Goal: Navigation & Orientation: Find specific page/section

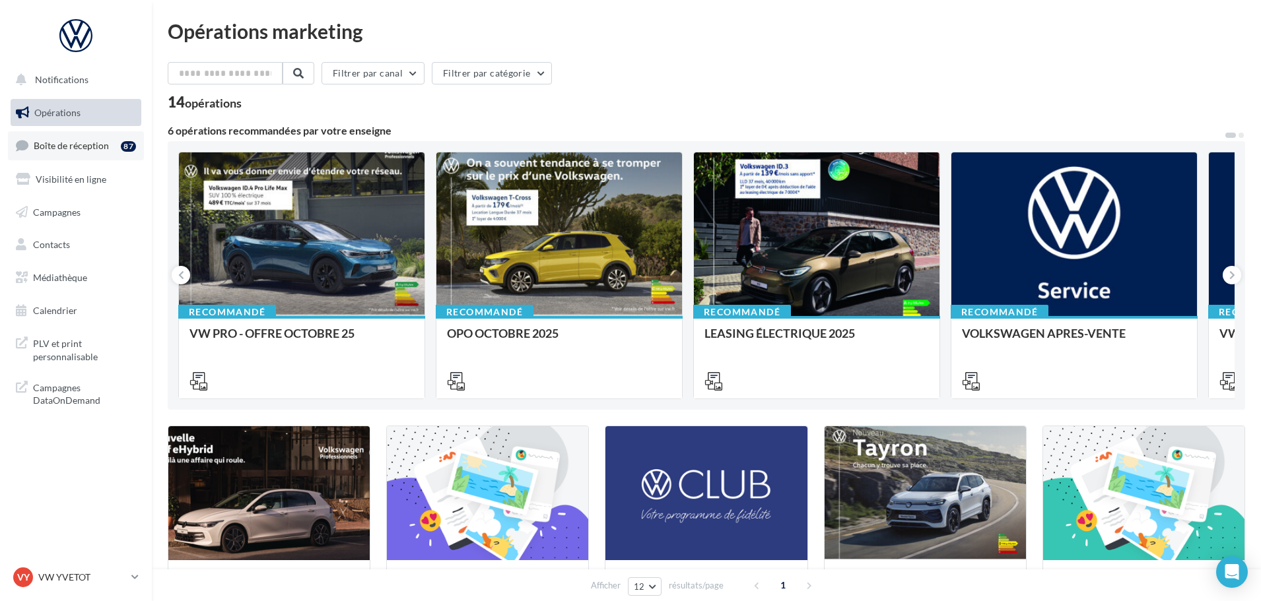
click at [53, 146] on span "Boîte de réception" at bounding box center [71, 145] width 75 height 11
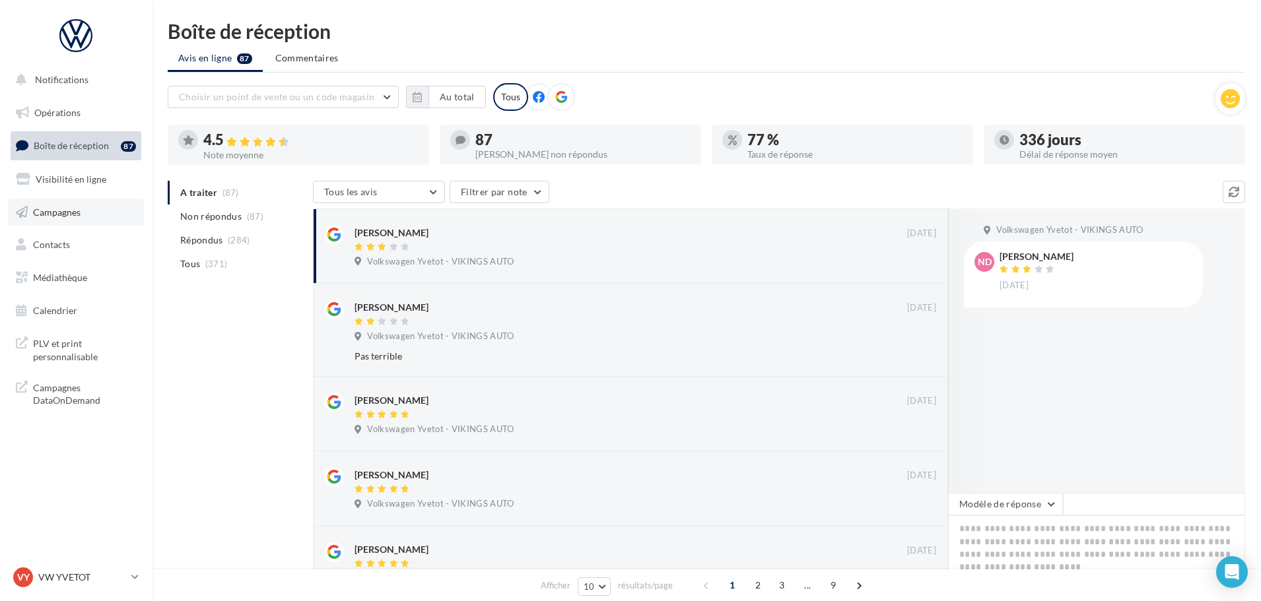
click at [74, 201] on link "Campagnes" at bounding box center [76, 213] width 136 height 28
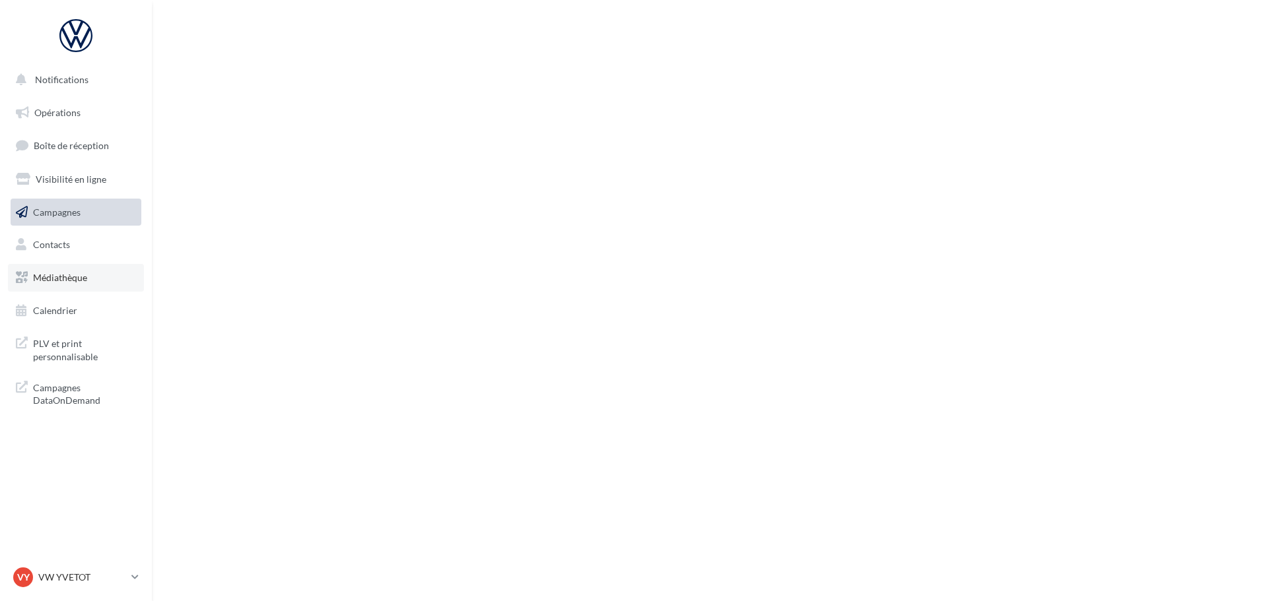
click at [92, 287] on link "Médiathèque" at bounding box center [76, 278] width 136 height 28
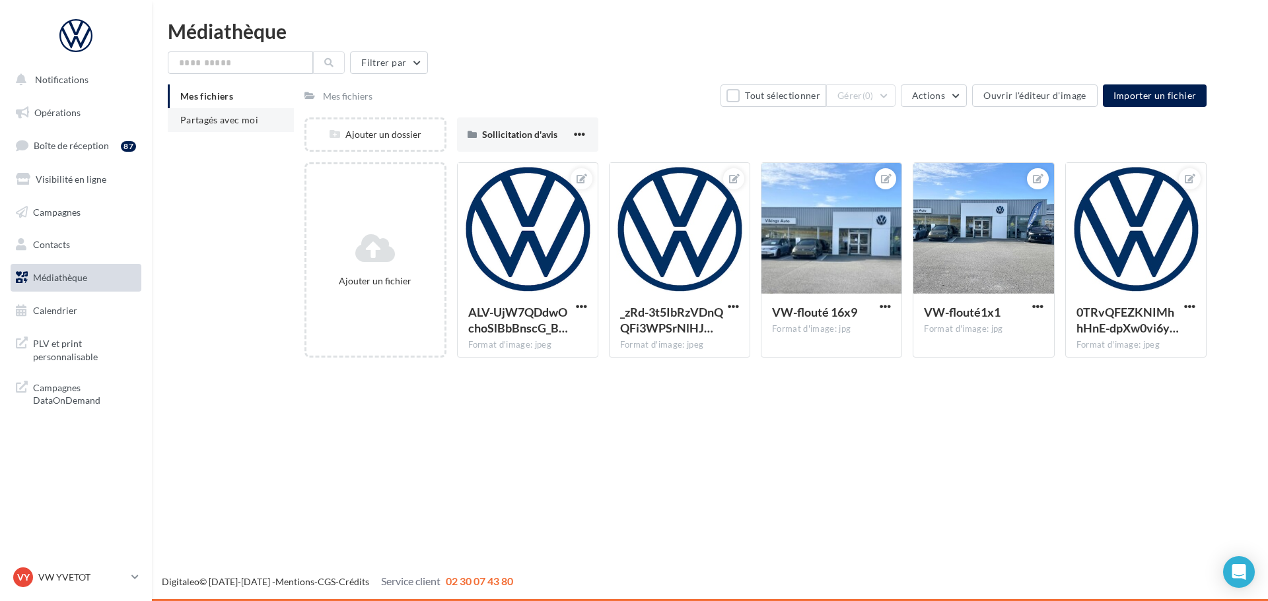
click at [187, 129] on li "Partagés avec moi" at bounding box center [231, 120] width 126 height 24
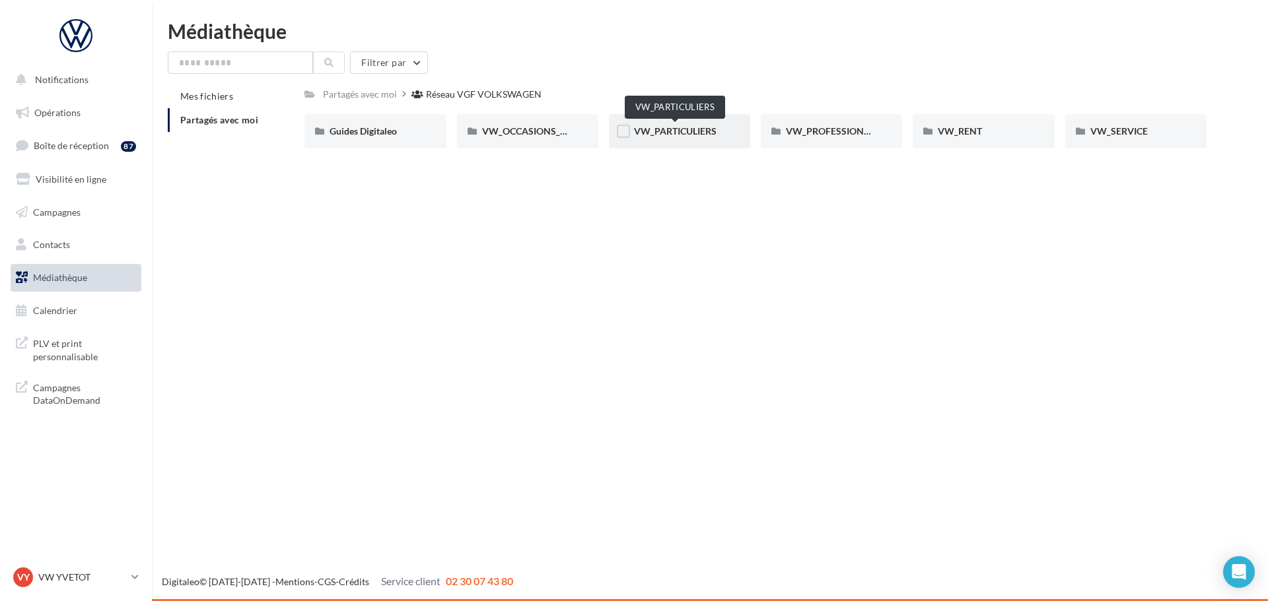
click at [670, 131] on span "VW_PARTICULIERS" at bounding box center [675, 130] width 83 height 11
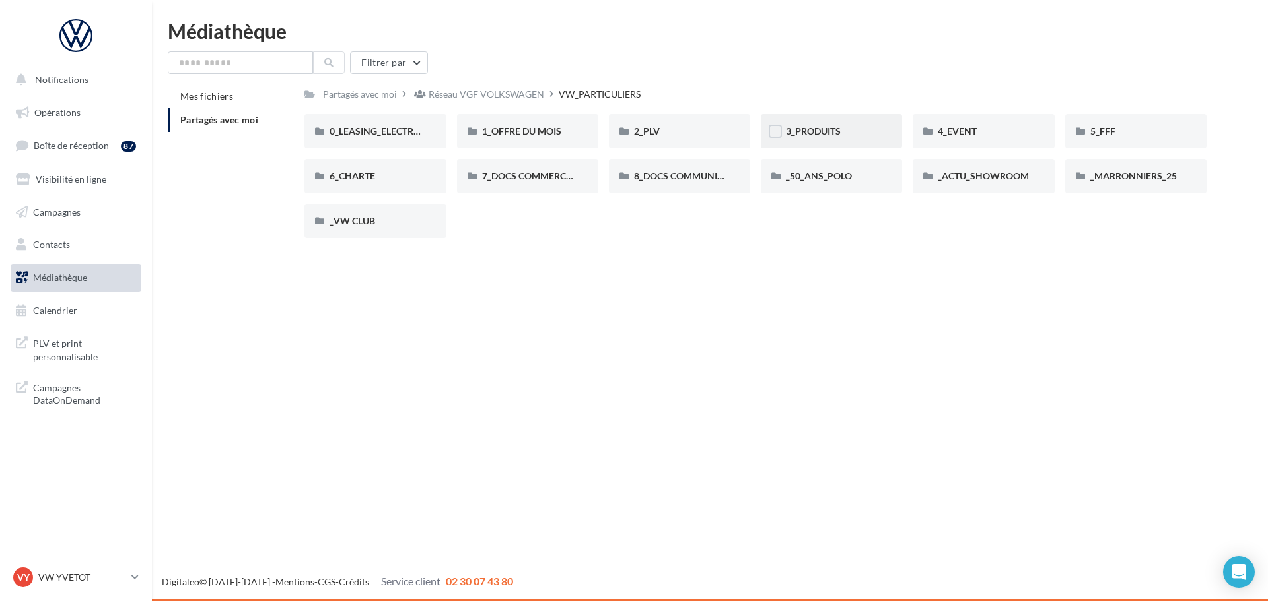
click at [833, 139] on div "3_PRODUITS" at bounding box center [831, 131] width 141 height 34
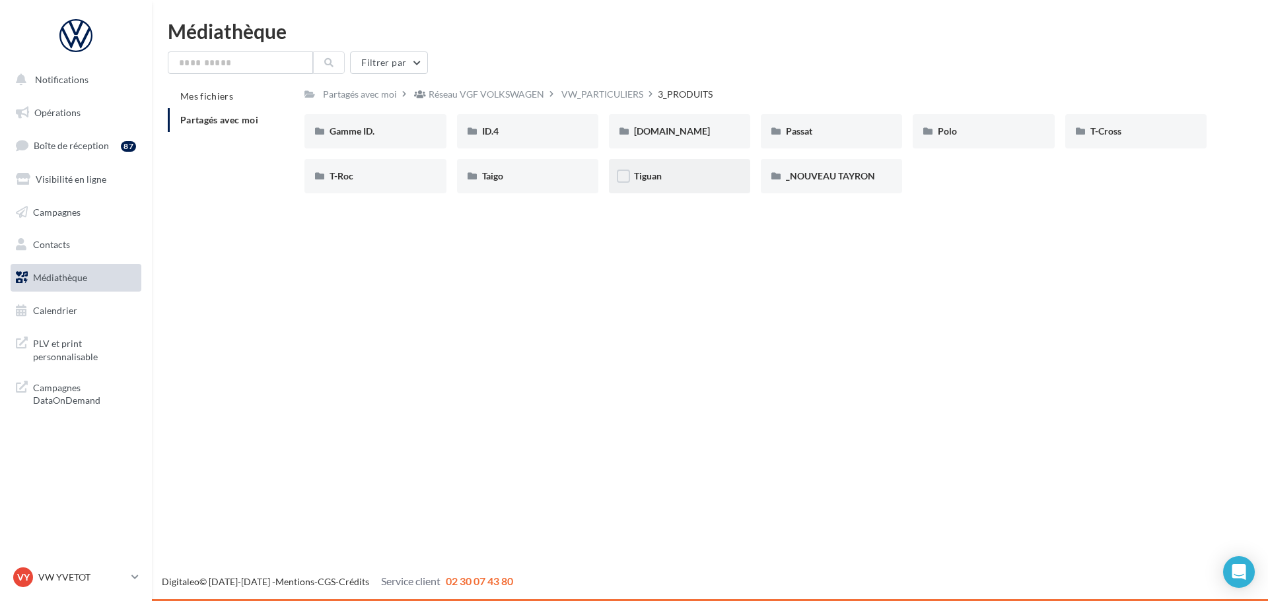
click at [690, 186] on div "Tiguan" at bounding box center [679, 176] width 141 height 34
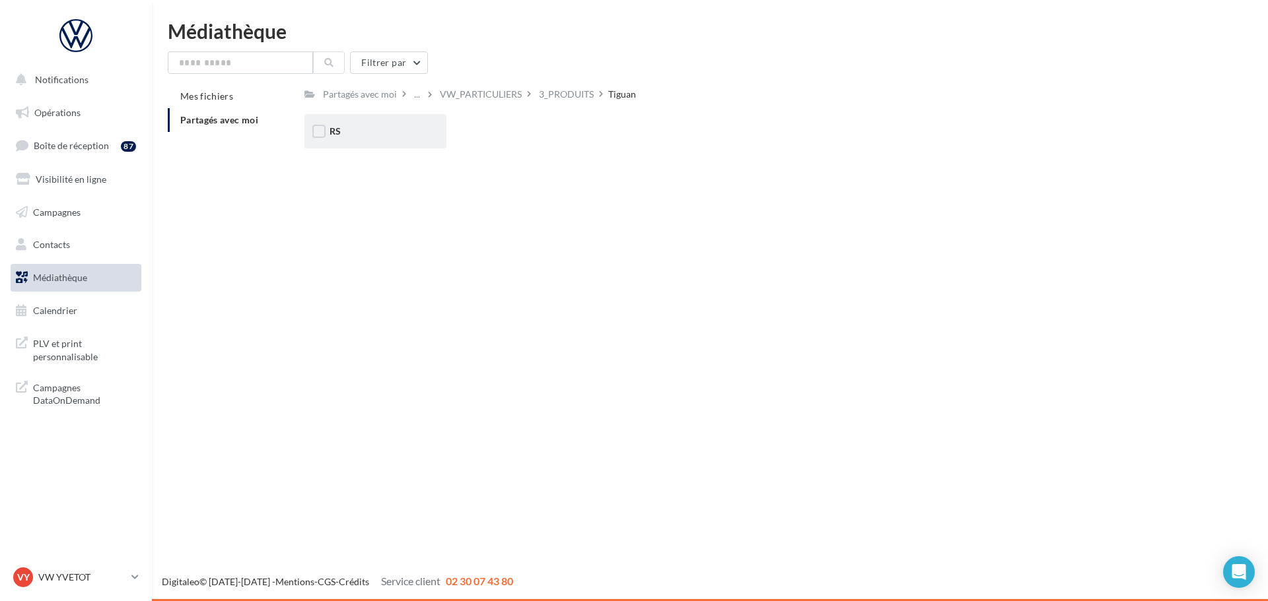
click at [327, 126] on div "RS" at bounding box center [374, 131] width 141 height 34
click at [522, 138] on div "eHybrid" at bounding box center [527, 131] width 91 height 13
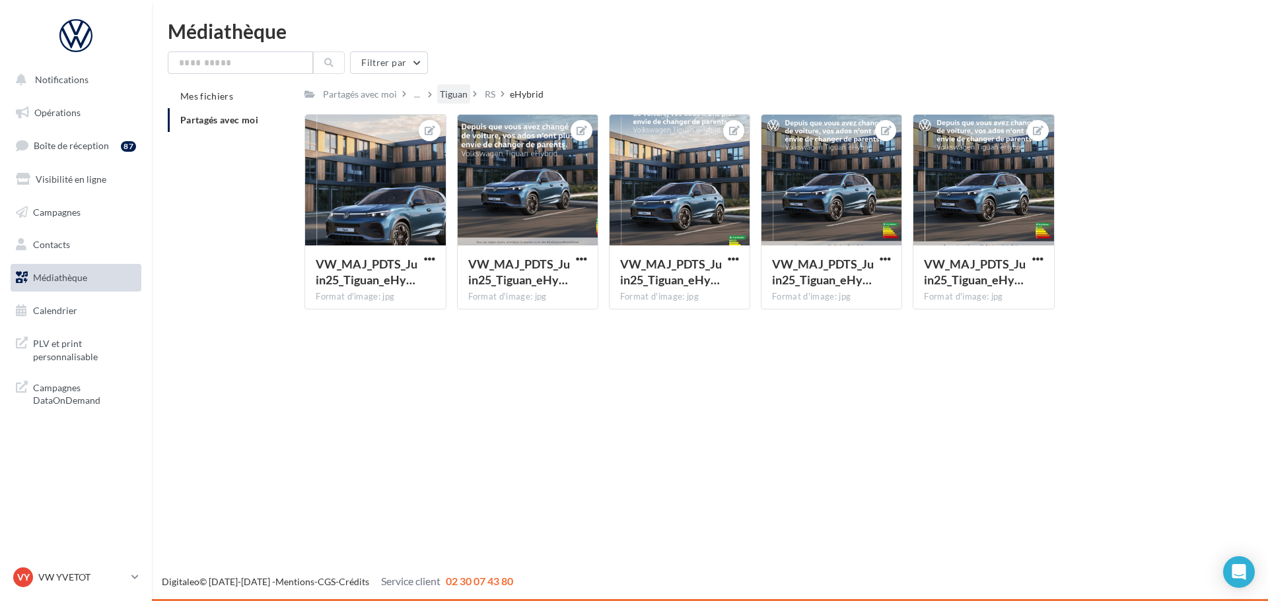
click at [460, 92] on div "Tiguan" at bounding box center [454, 94] width 28 height 13
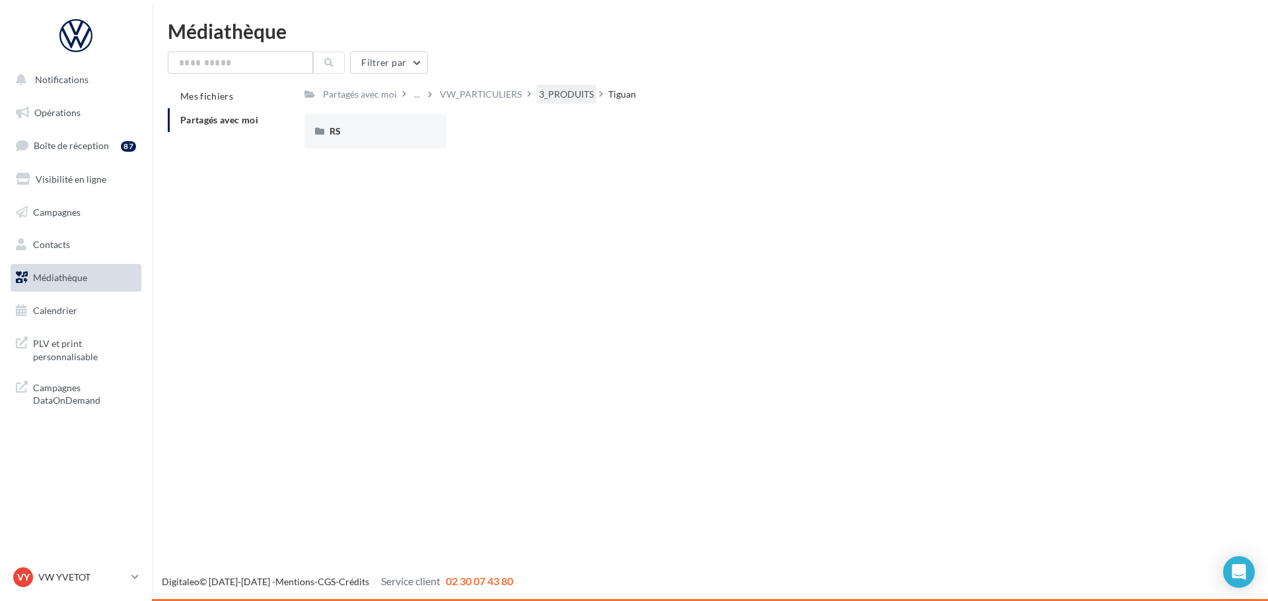
click at [572, 96] on div "3_PRODUITS" at bounding box center [566, 94] width 55 height 13
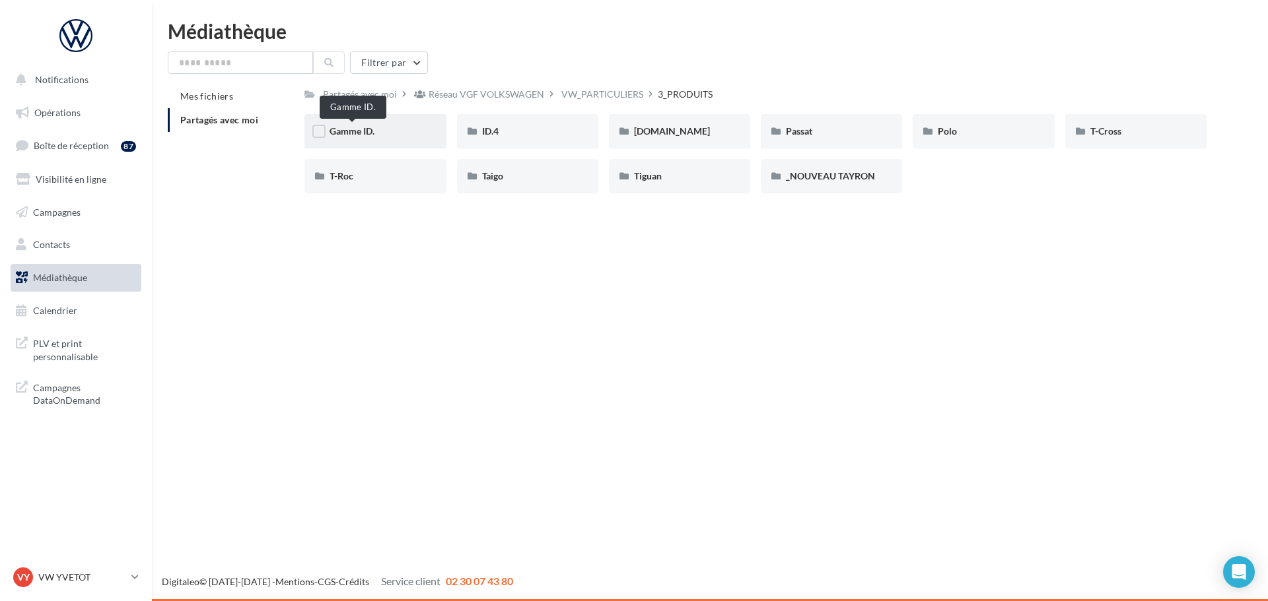
click at [358, 136] on span "Gamme ID." at bounding box center [351, 130] width 45 height 11
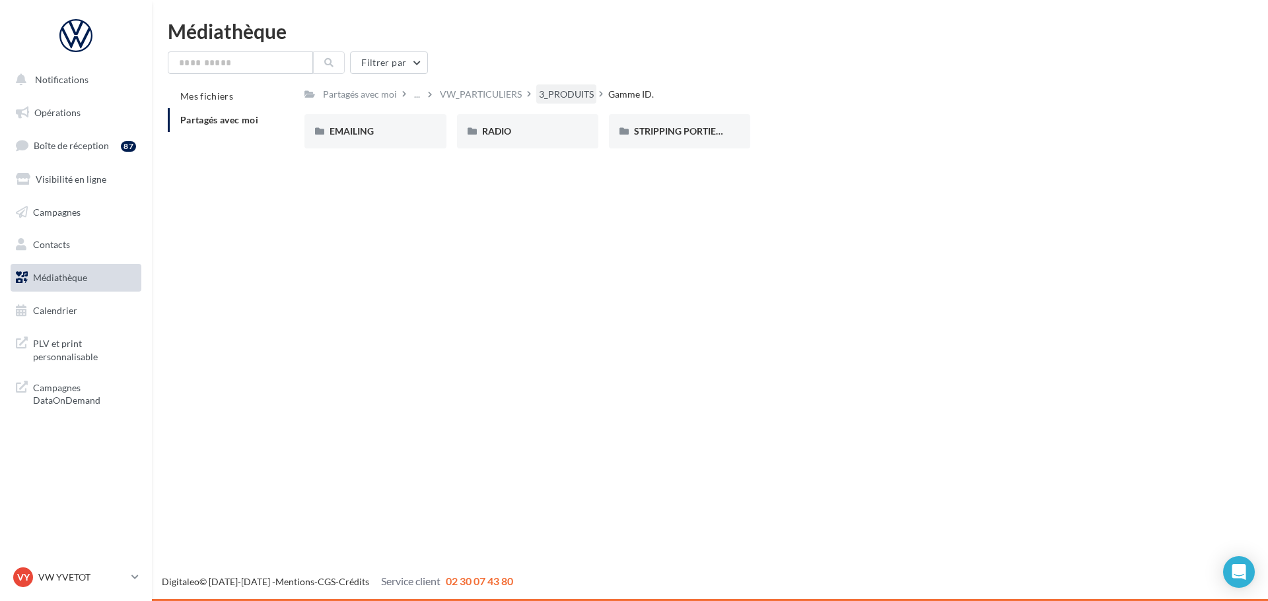
click at [574, 87] on div "3_PRODUITS" at bounding box center [566, 94] width 60 height 19
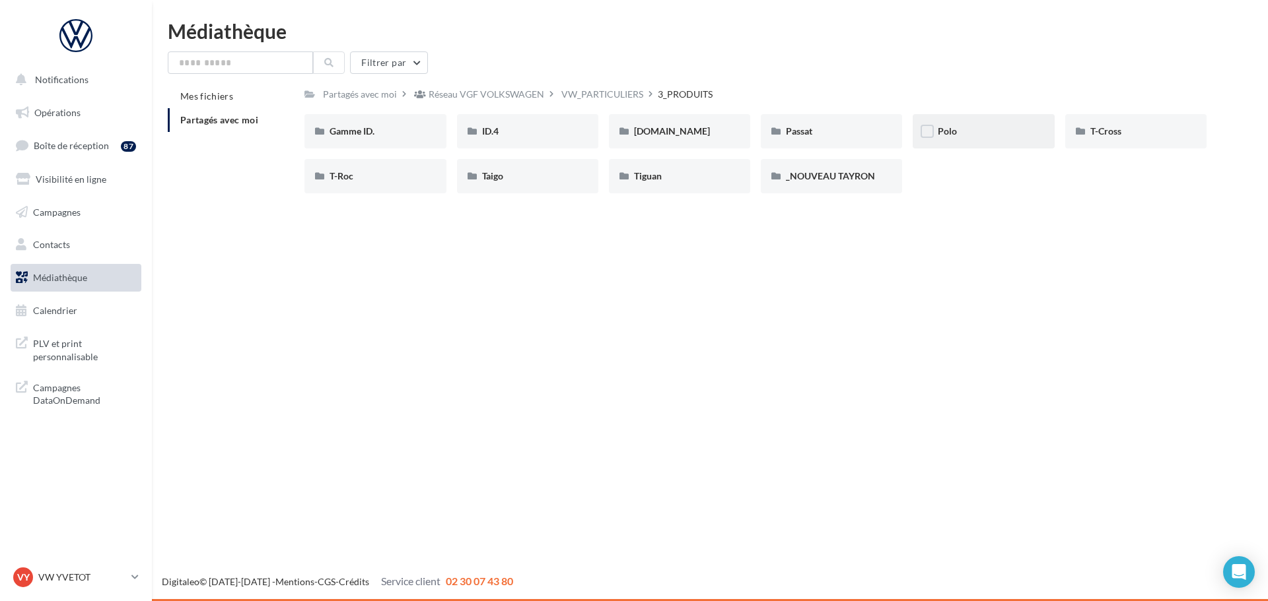
click at [983, 136] on div "Polo" at bounding box center [982, 131] width 91 height 13
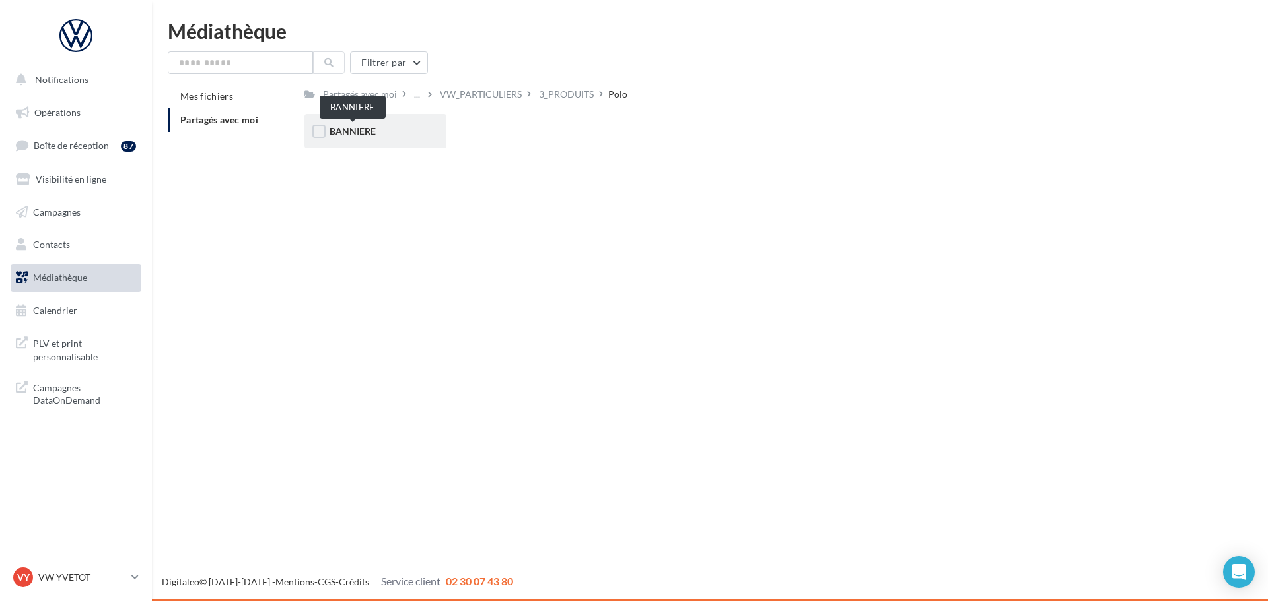
click at [365, 135] on span "BANNIERE" at bounding box center [352, 130] width 46 height 11
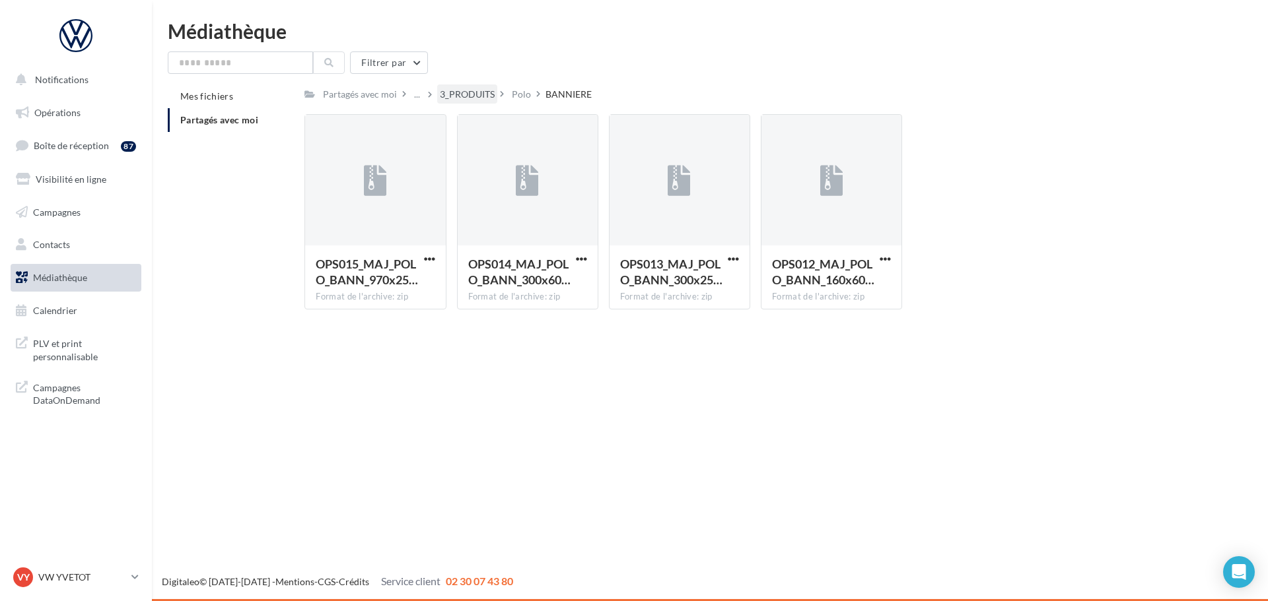
click at [480, 96] on div "3_PRODUITS" at bounding box center [467, 94] width 55 height 13
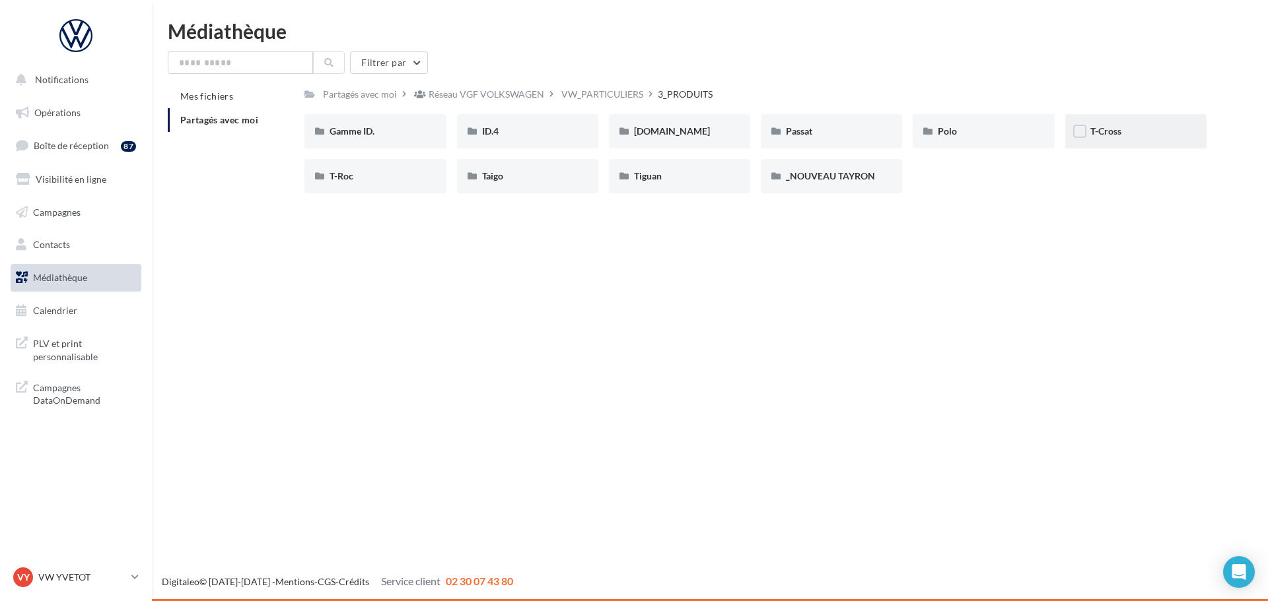
click at [1124, 139] on div "T-Cross" at bounding box center [1135, 131] width 141 height 34
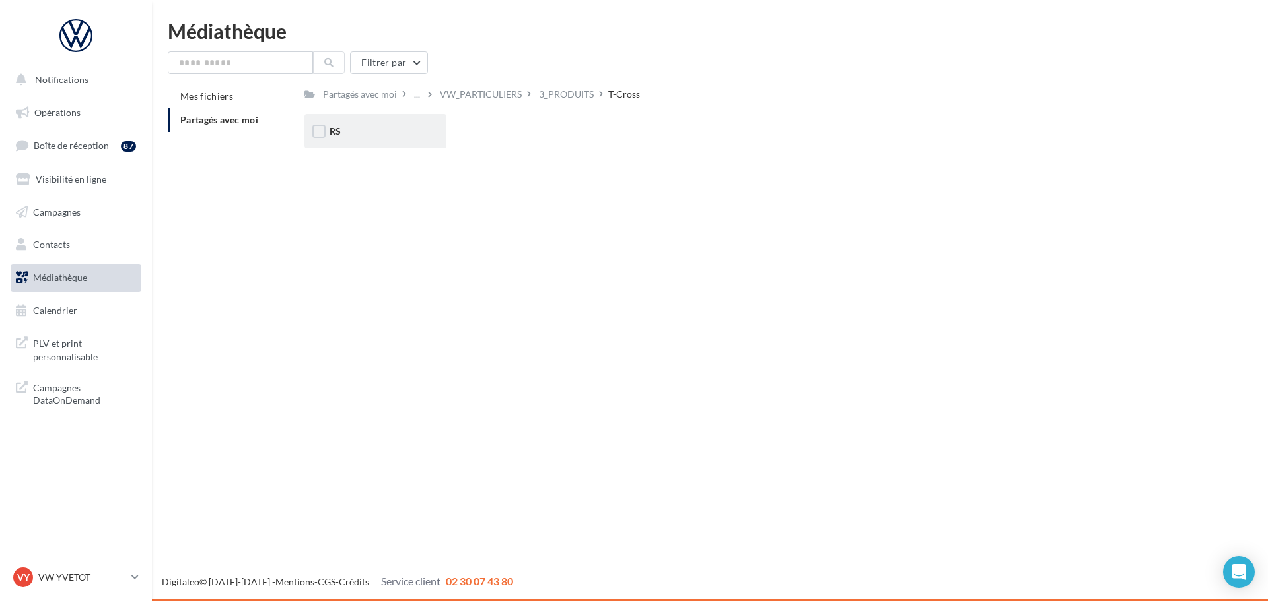
click at [370, 133] on div "RS" at bounding box center [374, 131] width 91 height 13
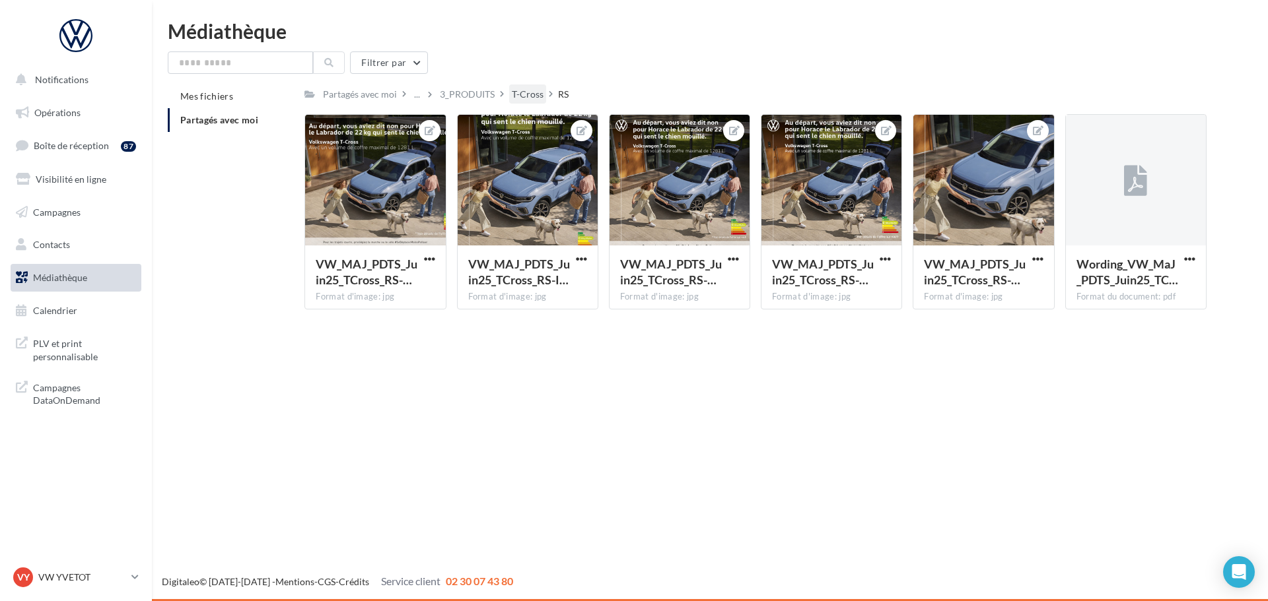
click at [525, 91] on div "T-Cross" at bounding box center [528, 94] width 32 height 13
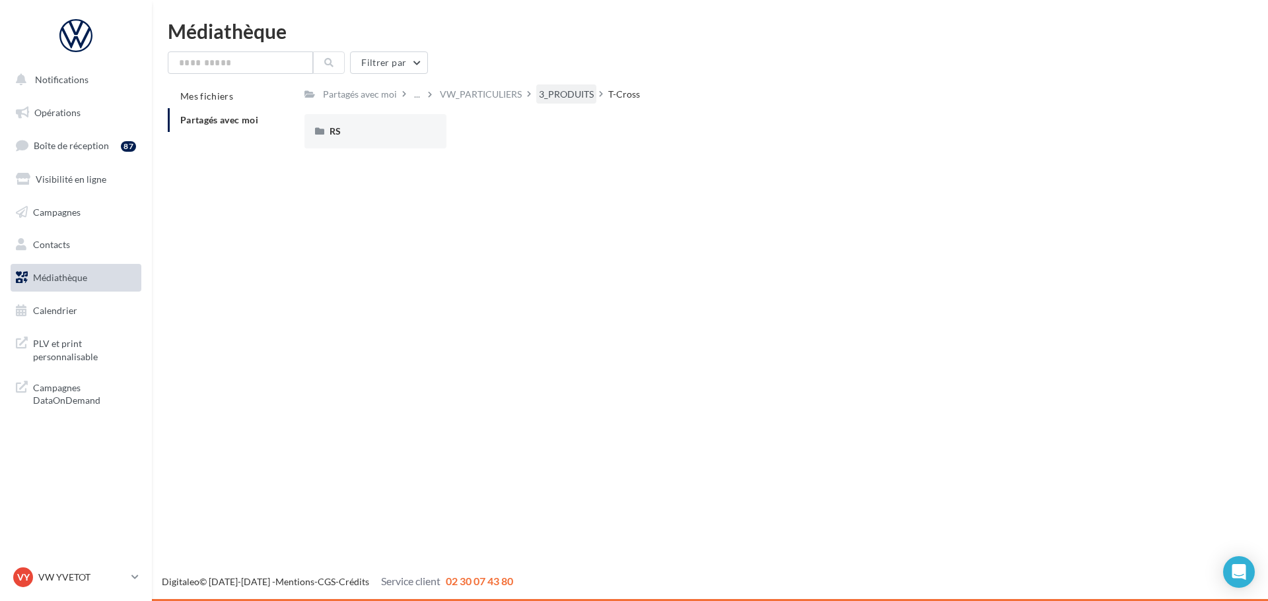
click at [557, 96] on div "3_PRODUITS" at bounding box center [566, 94] width 55 height 13
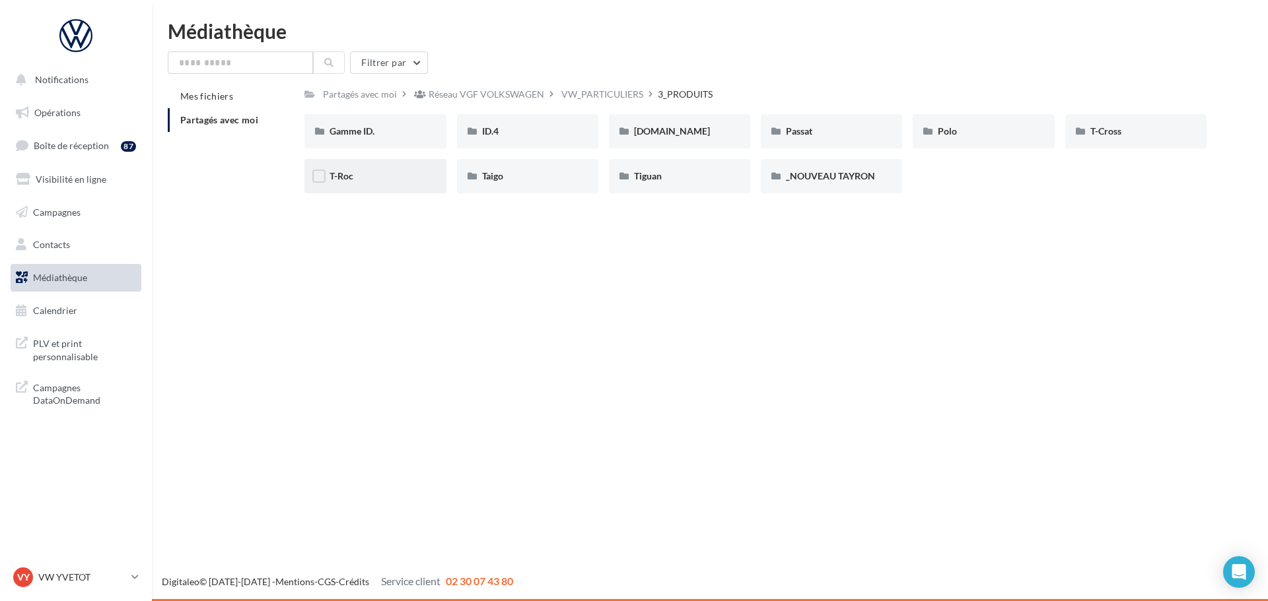
click at [382, 176] on div "T-Roc" at bounding box center [374, 176] width 91 height 13
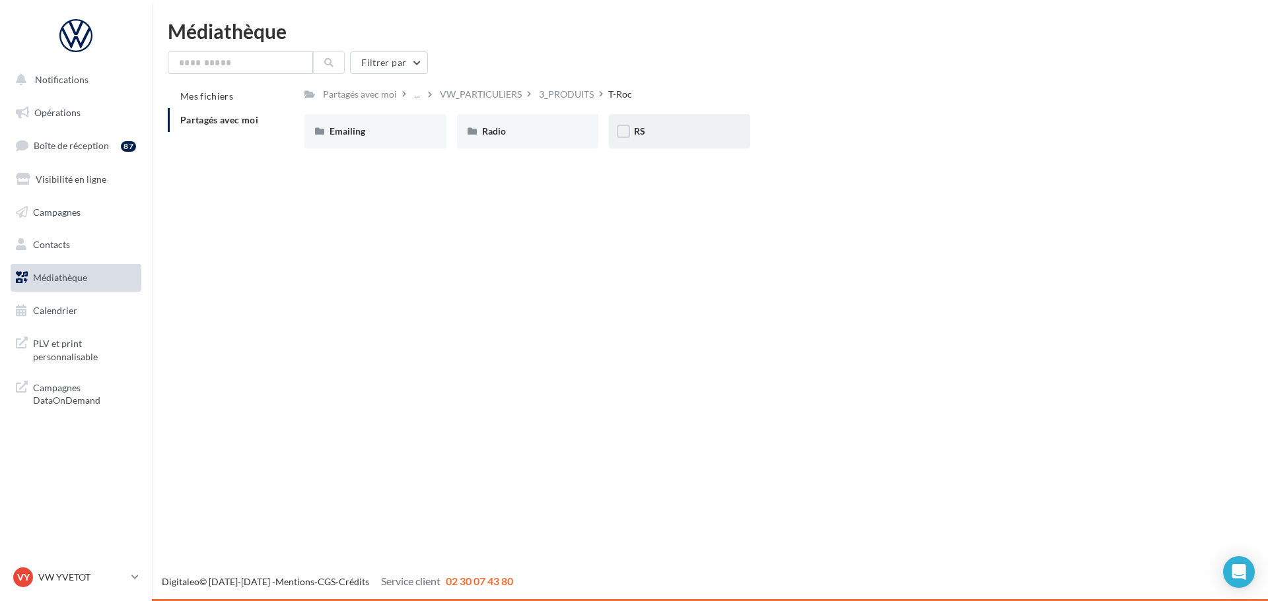
click at [672, 139] on div "RS" at bounding box center [679, 131] width 141 height 34
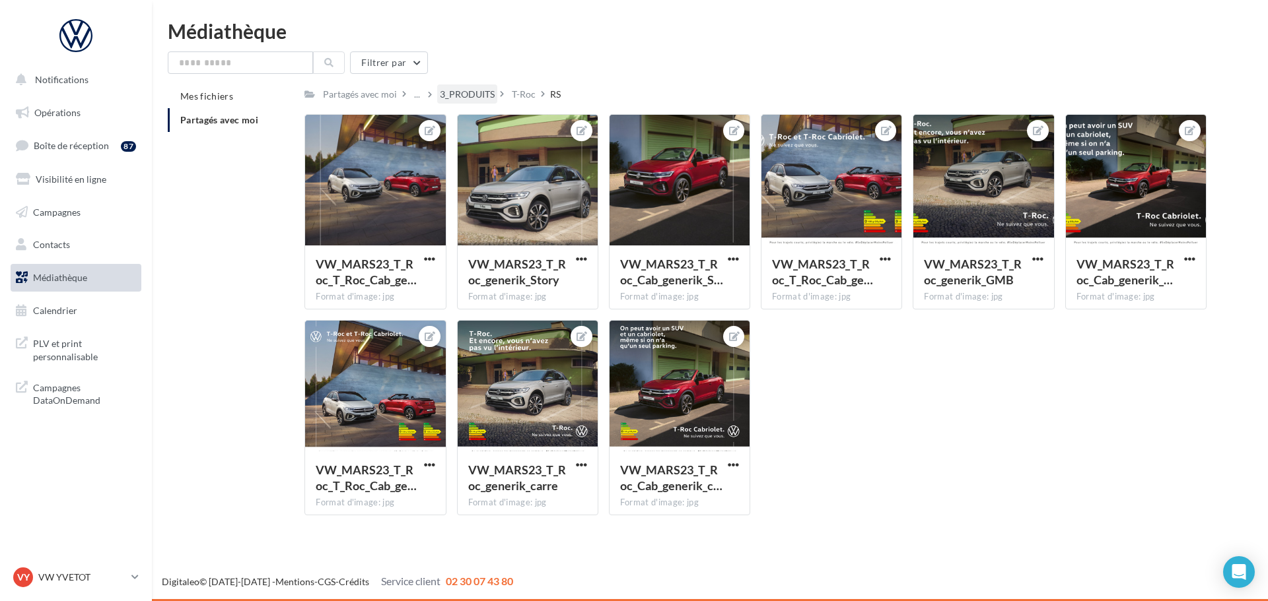
click at [453, 100] on div "3_PRODUITS" at bounding box center [467, 94] width 55 height 13
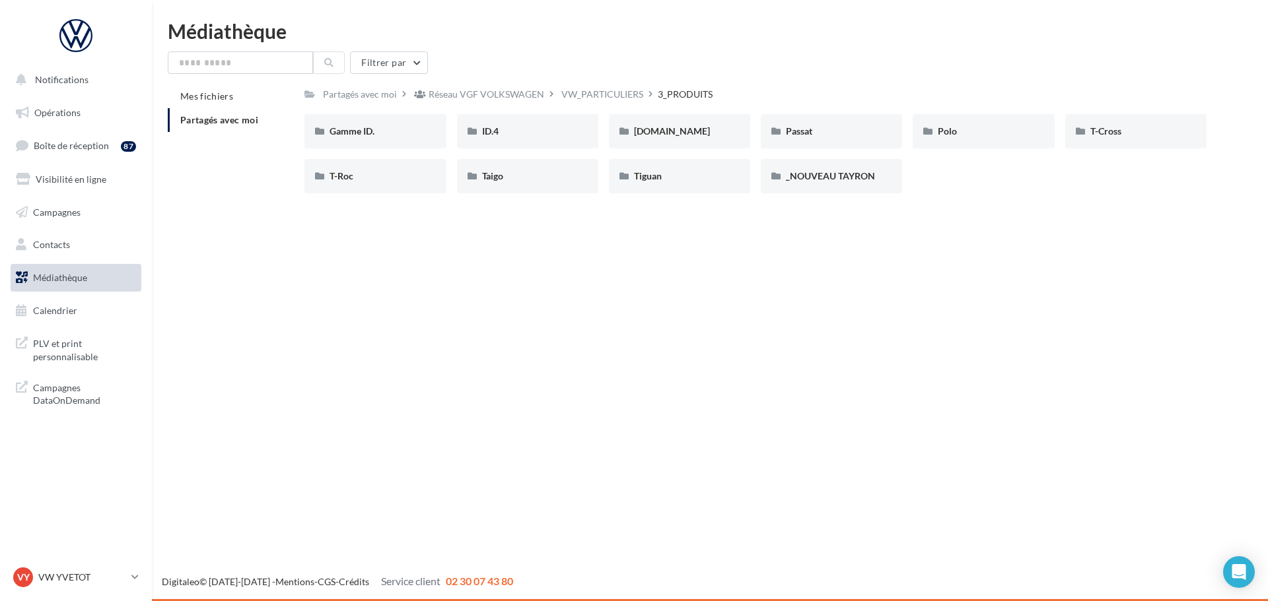
click at [554, 99] on div "Réseau VGF VOLKSWAGEN" at bounding box center [484, 94] width 147 height 19
click at [574, 96] on div "VW_PARTICULIERS" at bounding box center [602, 94] width 82 height 13
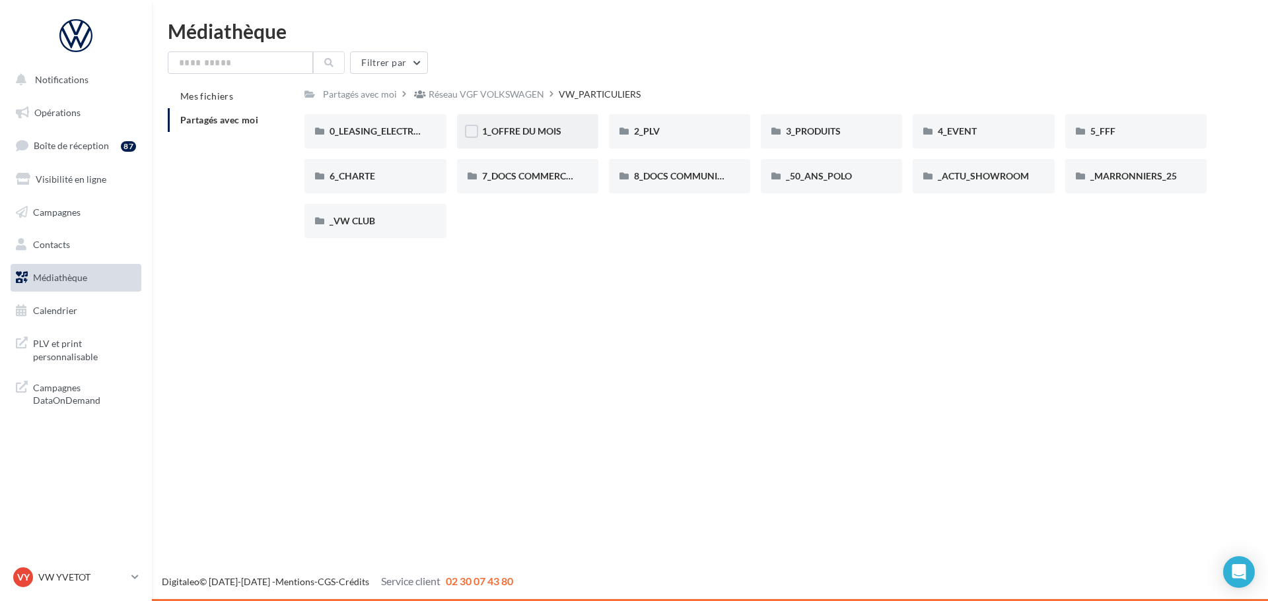
click at [553, 132] on span "1_OFFRE DU MOIS" at bounding box center [521, 130] width 79 height 11
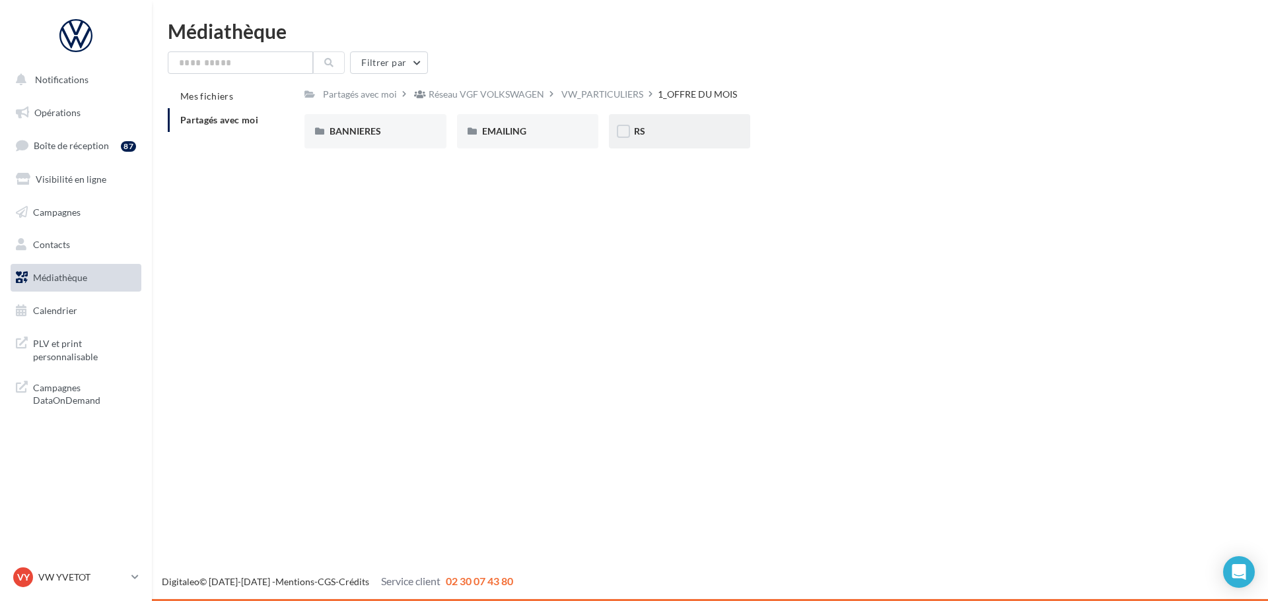
click at [642, 140] on div "RS" at bounding box center [679, 131] width 141 height 34
click at [502, 135] on span "SANS PO" at bounding box center [502, 130] width 40 height 11
click at [536, 127] on div "T-CROSS" at bounding box center [527, 131] width 91 height 13
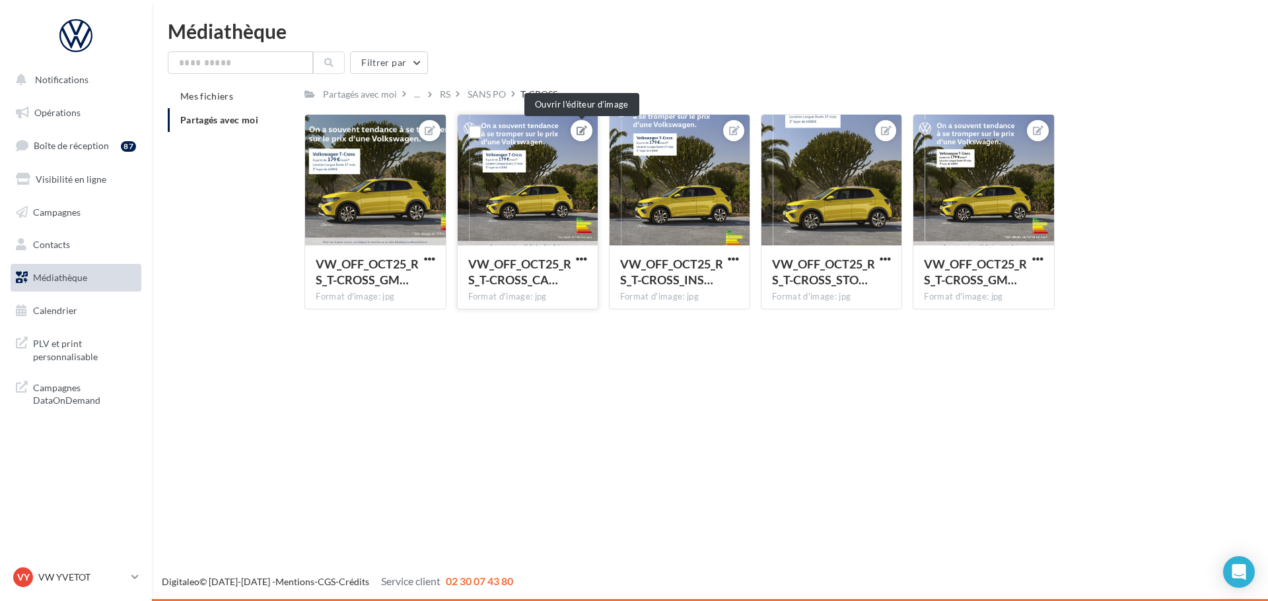
click at [586, 126] on icon at bounding box center [581, 130] width 11 height 9
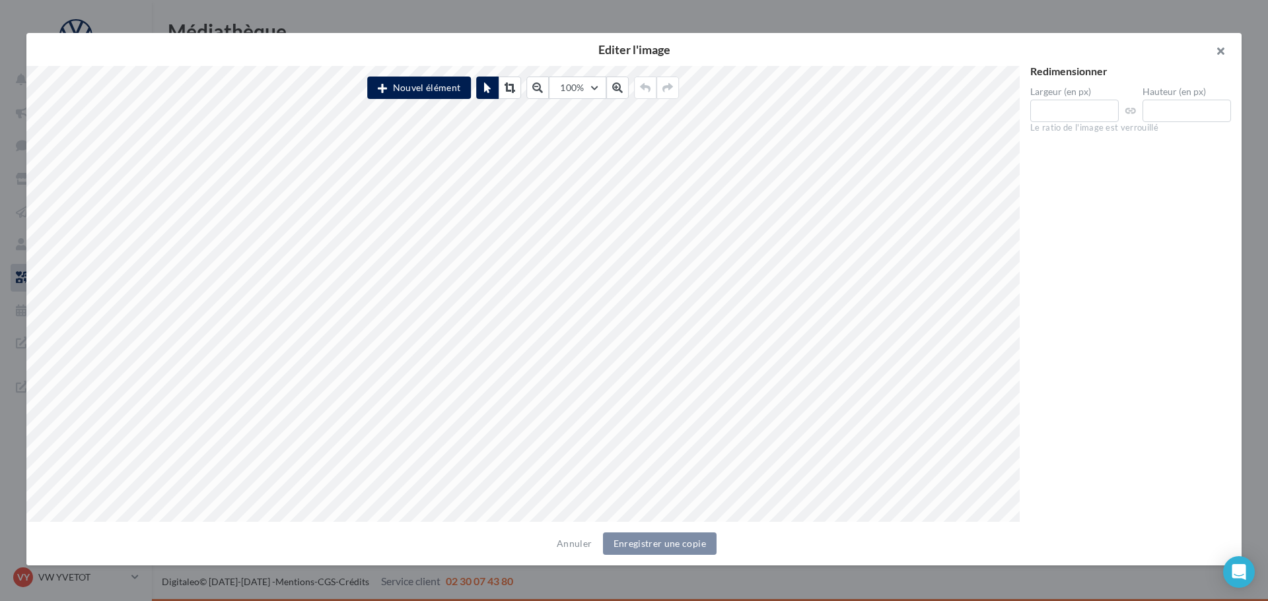
click at [1231, 48] on button "button" at bounding box center [1214, 53] width 53 height 40
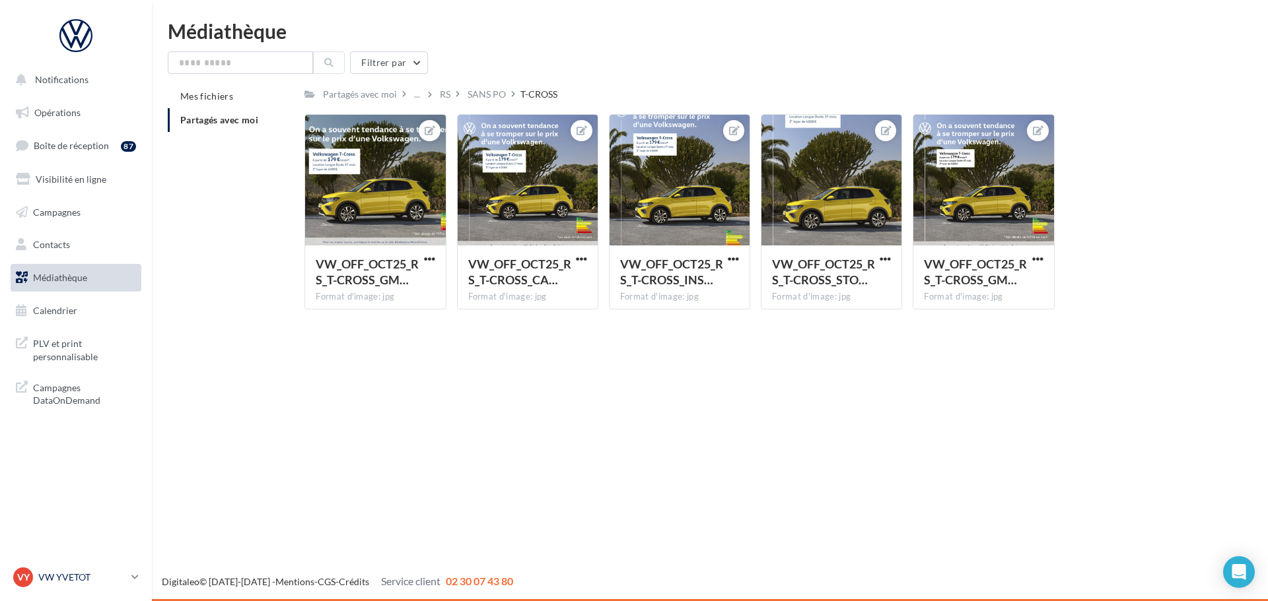
click at [87, 569] on div "VY VW YVETOT vw-yve-vau" at bounding box center [69, 578] width 113 height 20
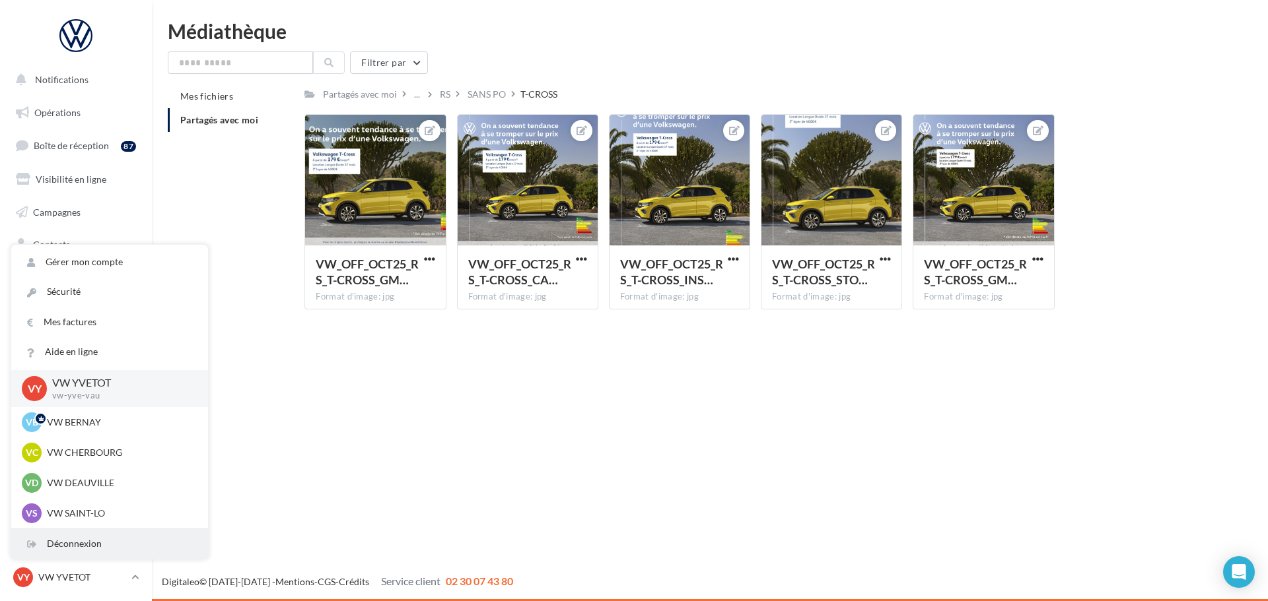
click at [86, 549] on div "Déconnexion" at bounding box center [109, 544] width 197 height 30
